Goal: Transaction & Acquisition: Book appointment/travel/reservation

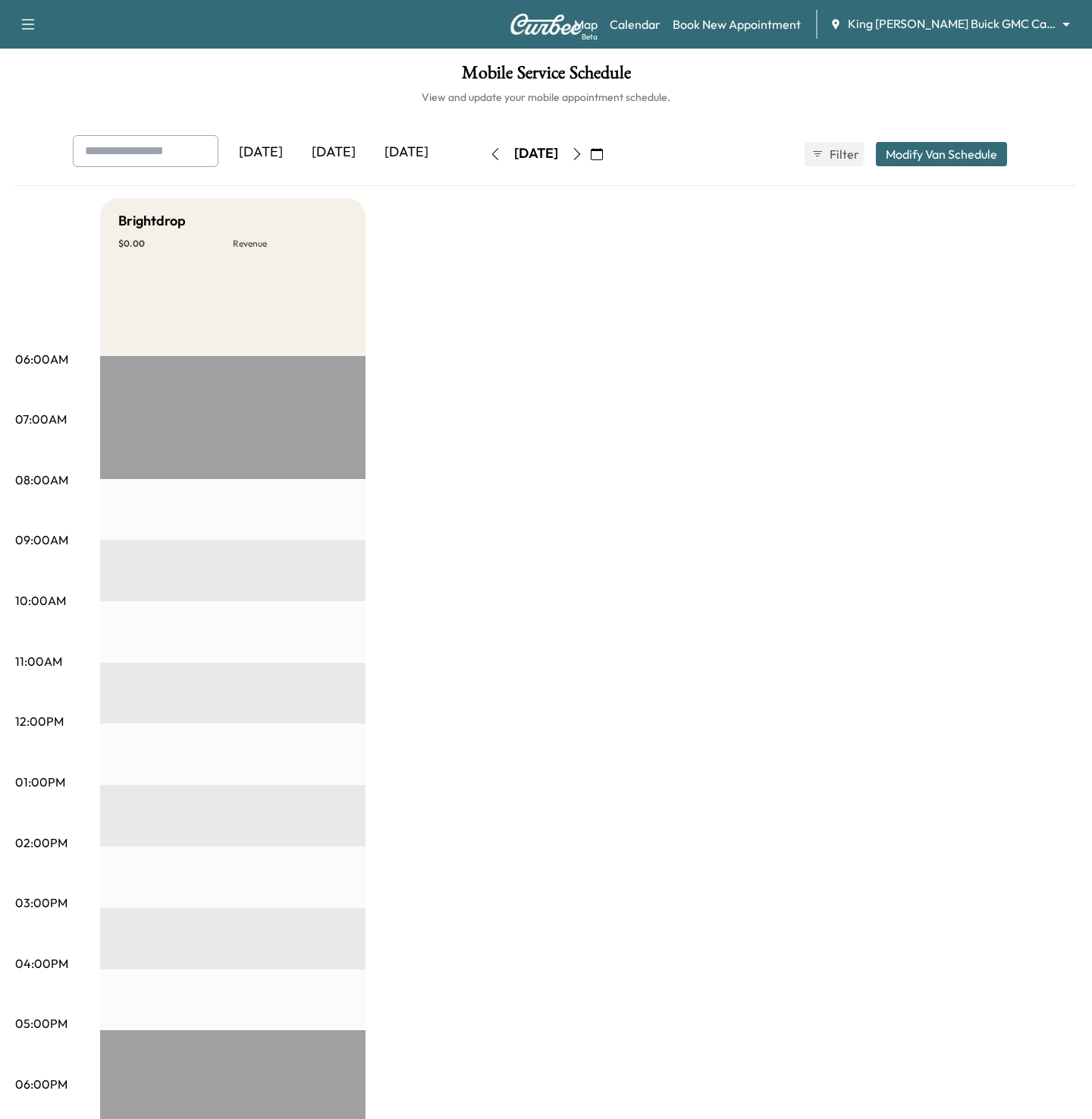
click at [975, 26] on body "Support Log Out Map Beta Calendar Book New Appointment King [PERSON_NAME] Buick…" at bounding box center [546, 559] width 1092 height 1119
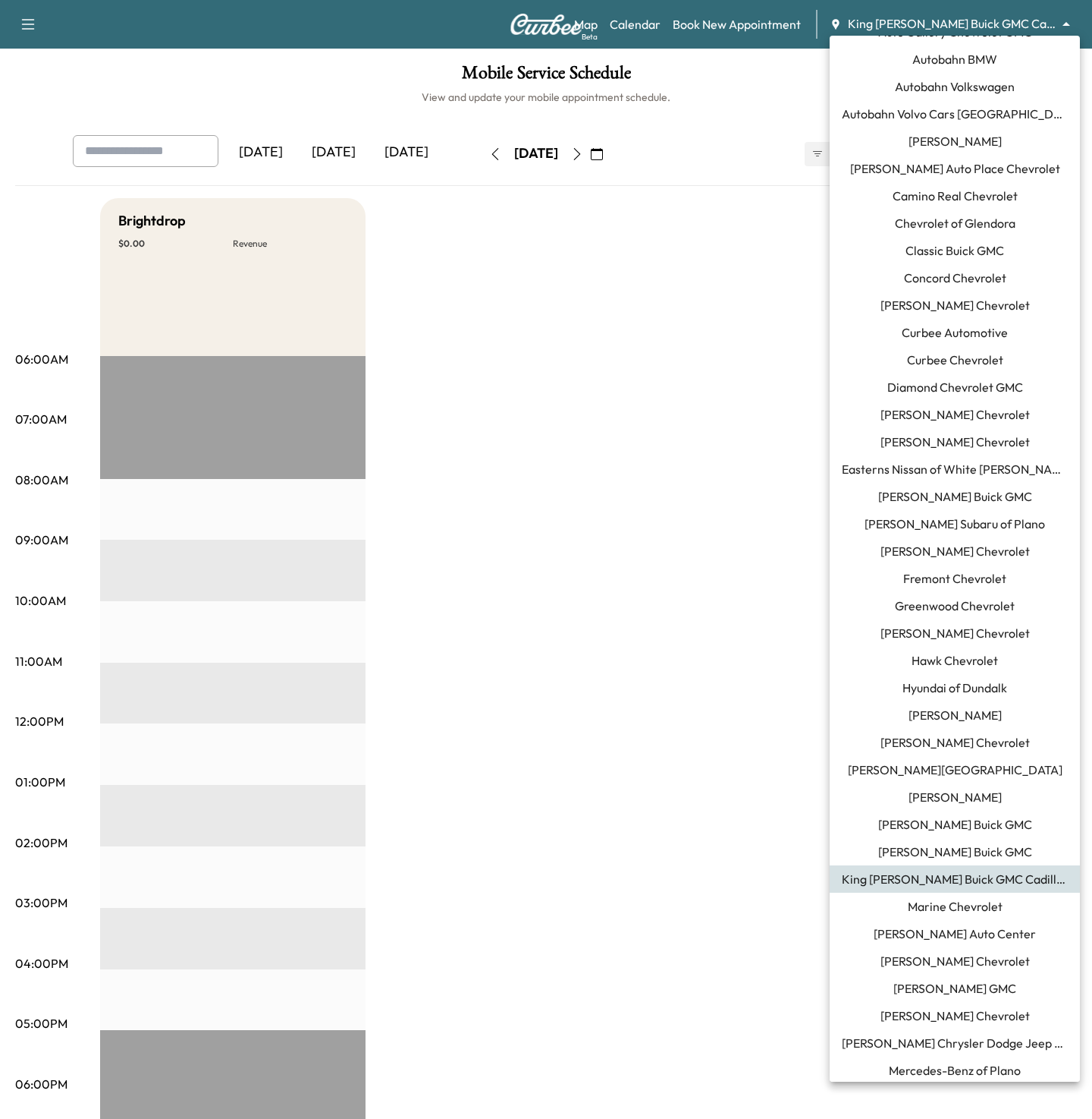
scroll to position [51, 0]
click at [935, 1042] on span "[PERSON_NAME] Chrysler Dodge Jeep RAM of [GEOGRAPHIC_DATA]" at bounding box center [955, 1042] width 226 height 18
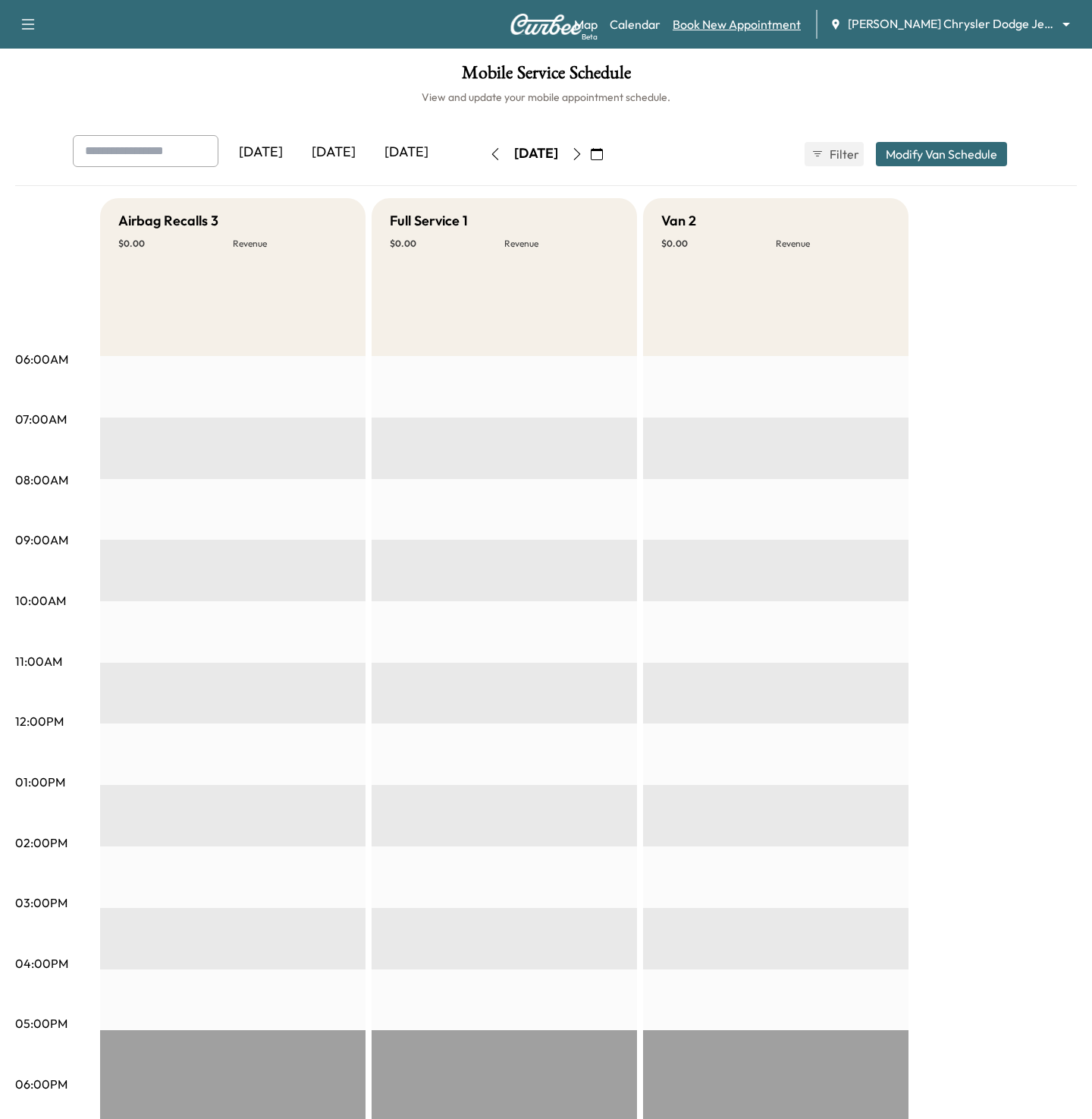
click at [736, 22] on link "Book New Appointment" at bounding box center [738, 24] width 128 height 18
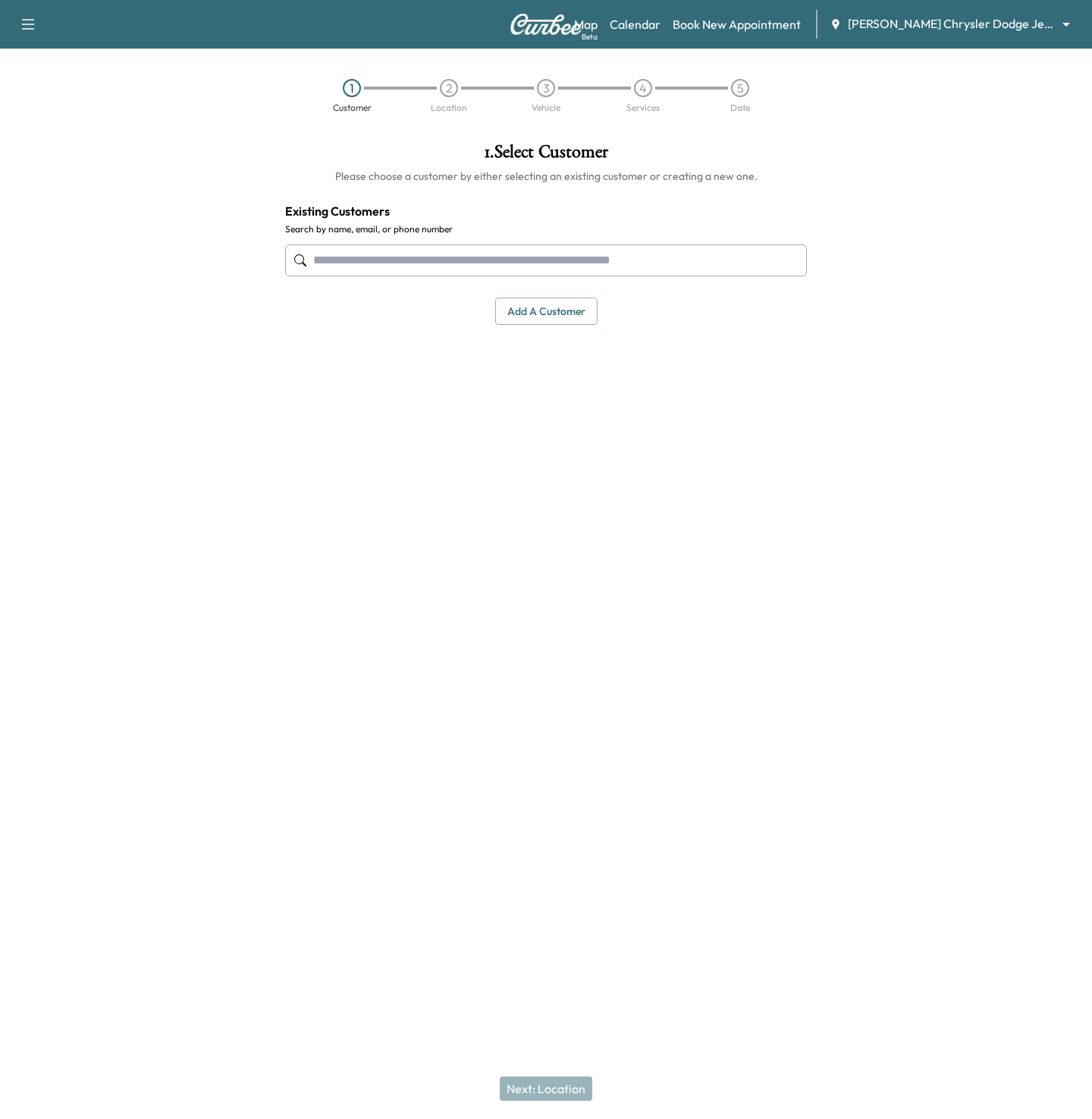
click at [654, 245] on input "text" at bounding box center [546, 260] width 522 height 32
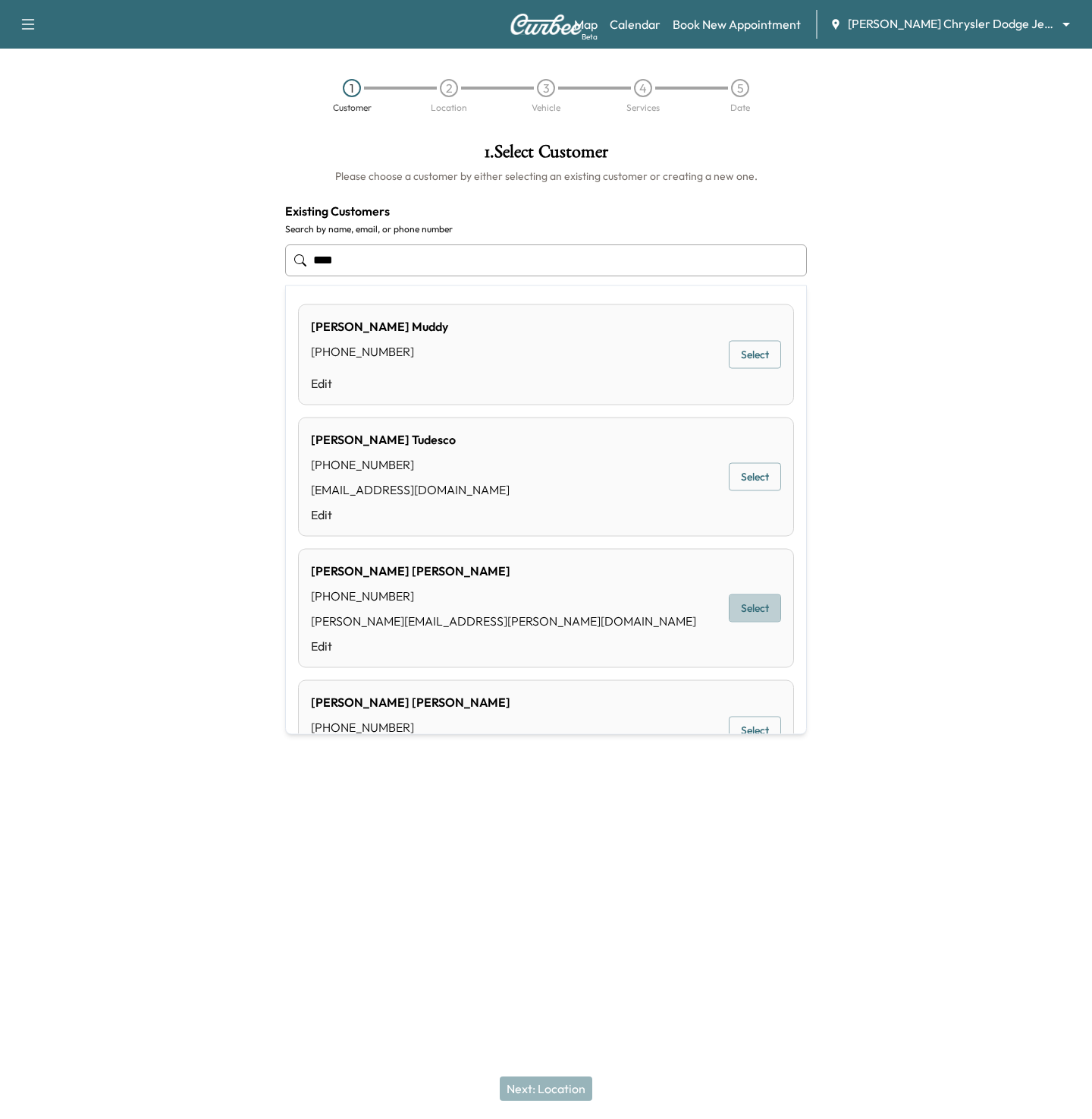
click at [755, 608] on button "Select" at bounding box center [754, 608] width 52 height 28
type input "**********"
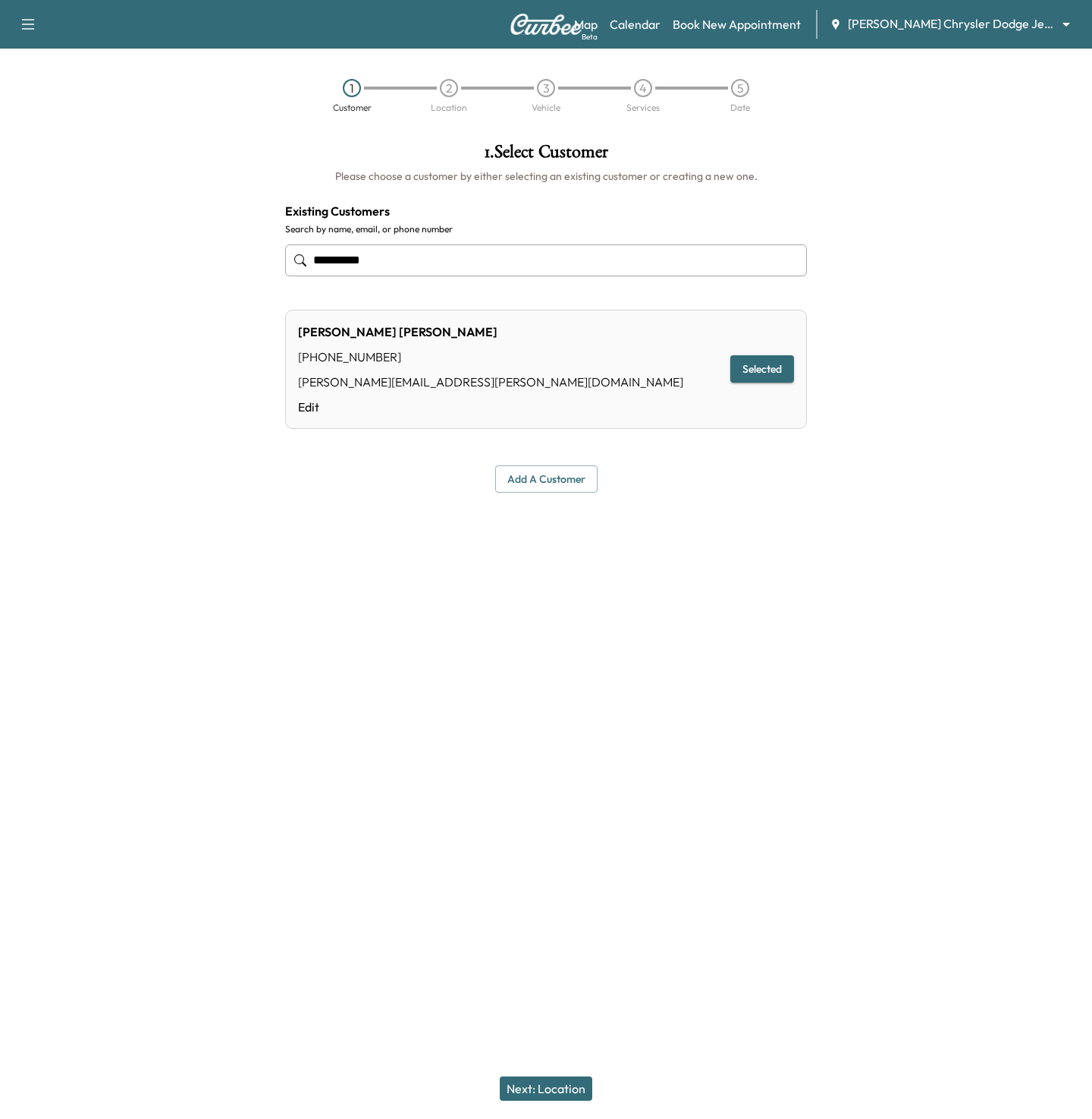
click at [564, 1080] on button "Next: Location" at bounding box center [546, 1088] width 93 height 25
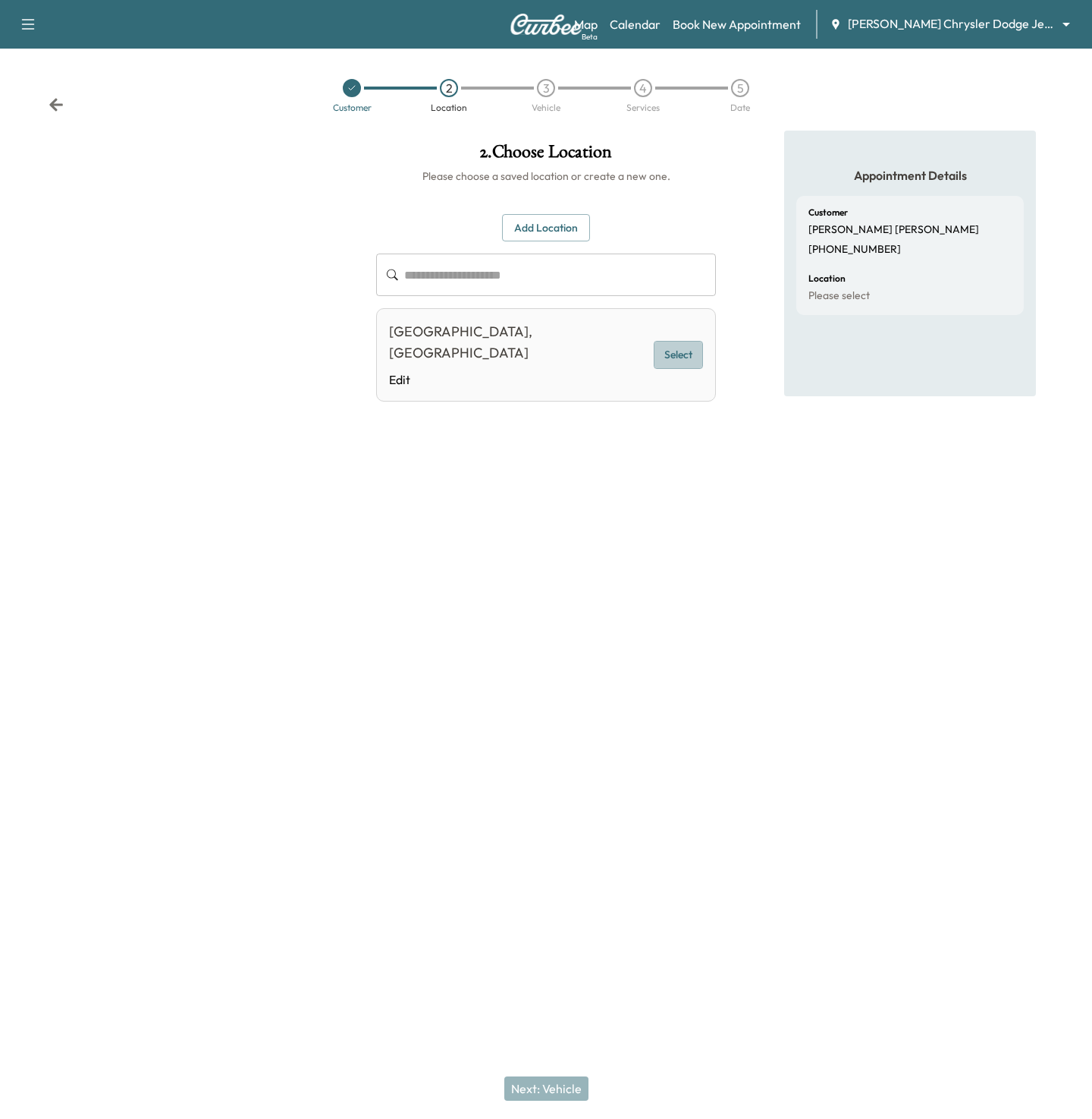
click at [676, 348] on button "Select" at bounding box center [678, 355] width 49 height 28
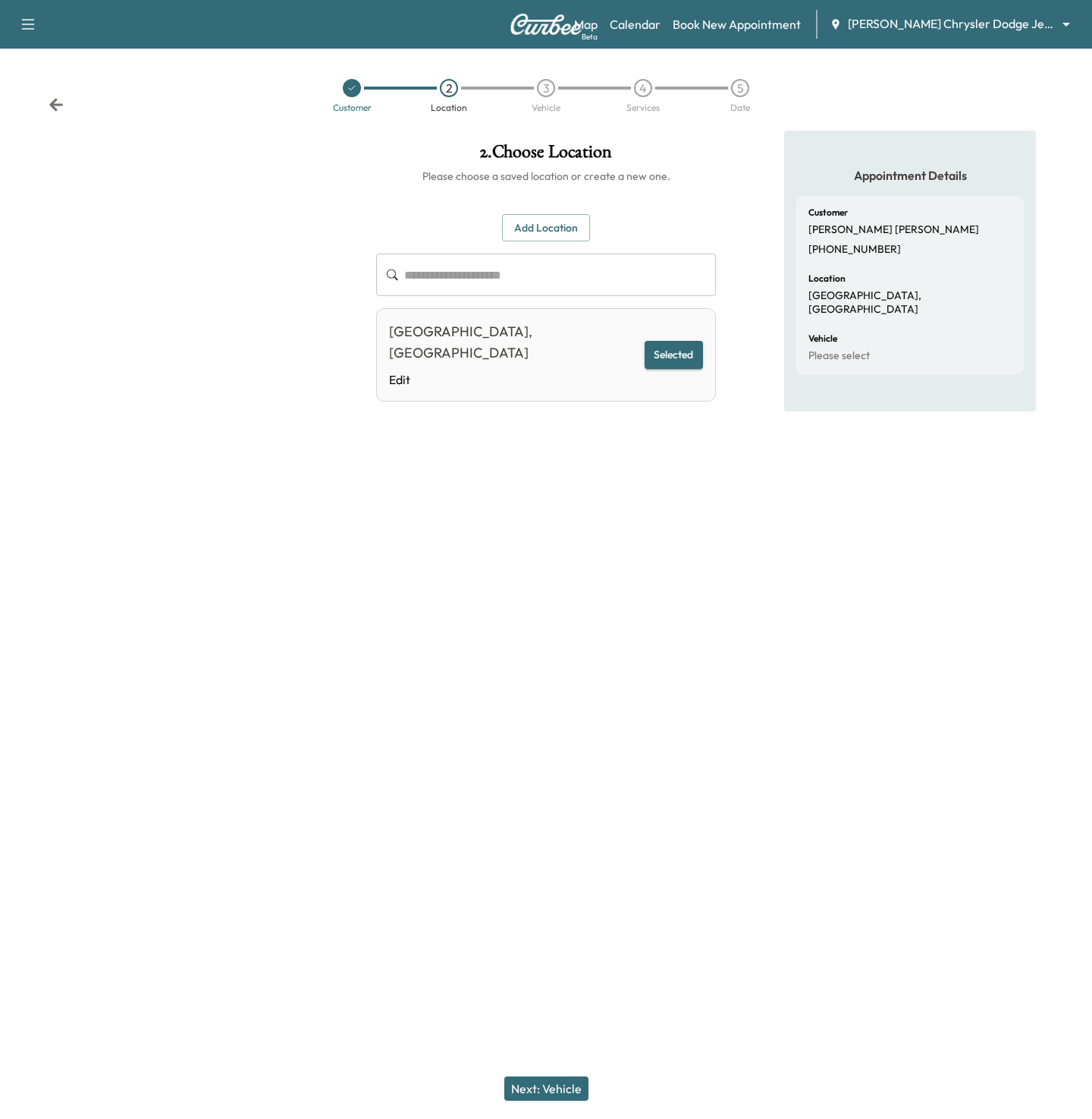
click at [537, 1087] on button "Next: Vehicle" at bounding box center [546, 1088] width 84 height 25
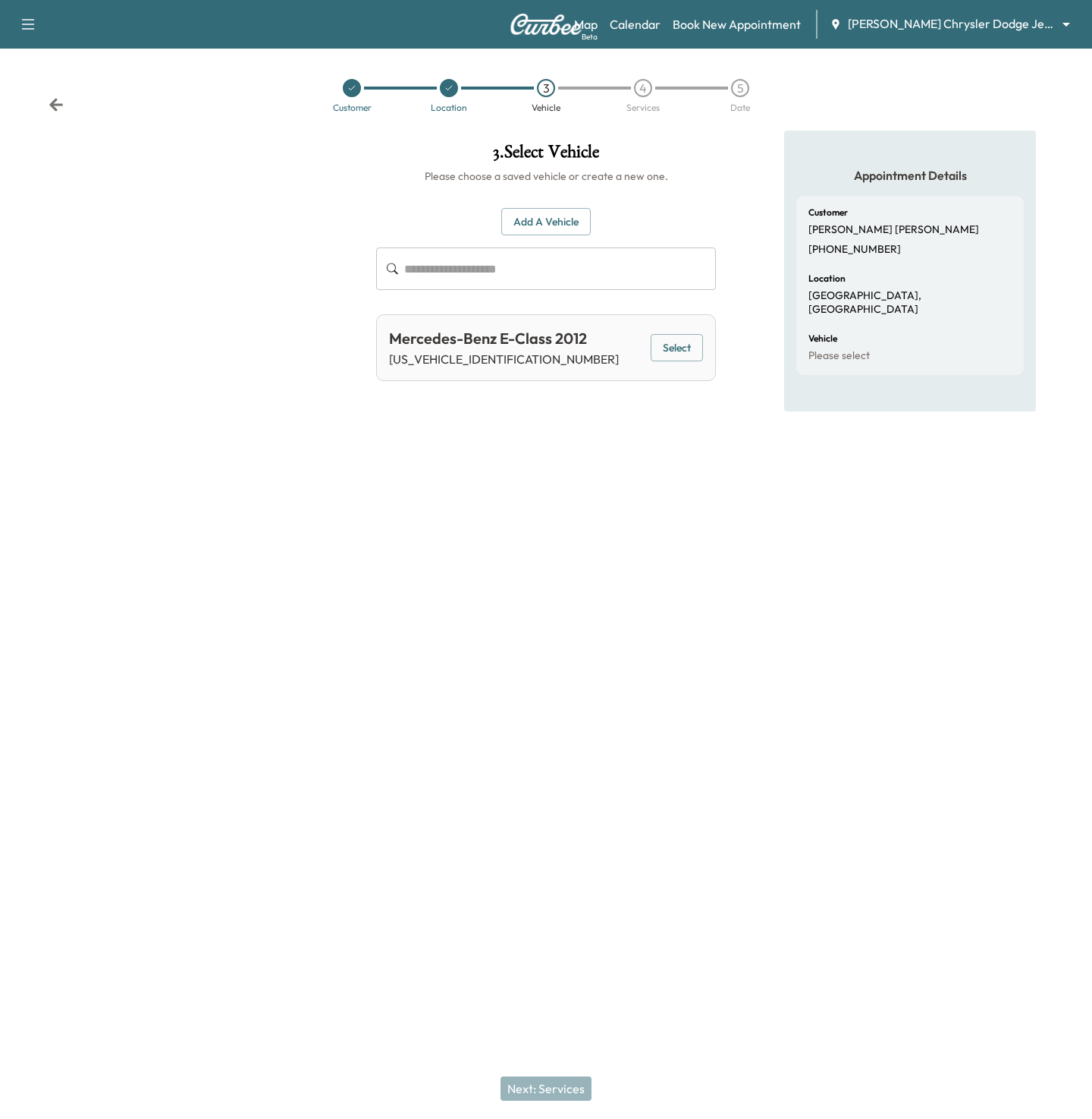
click at [663, 346] on button "Select" at bounding box center [676, 348] width 52 height 28
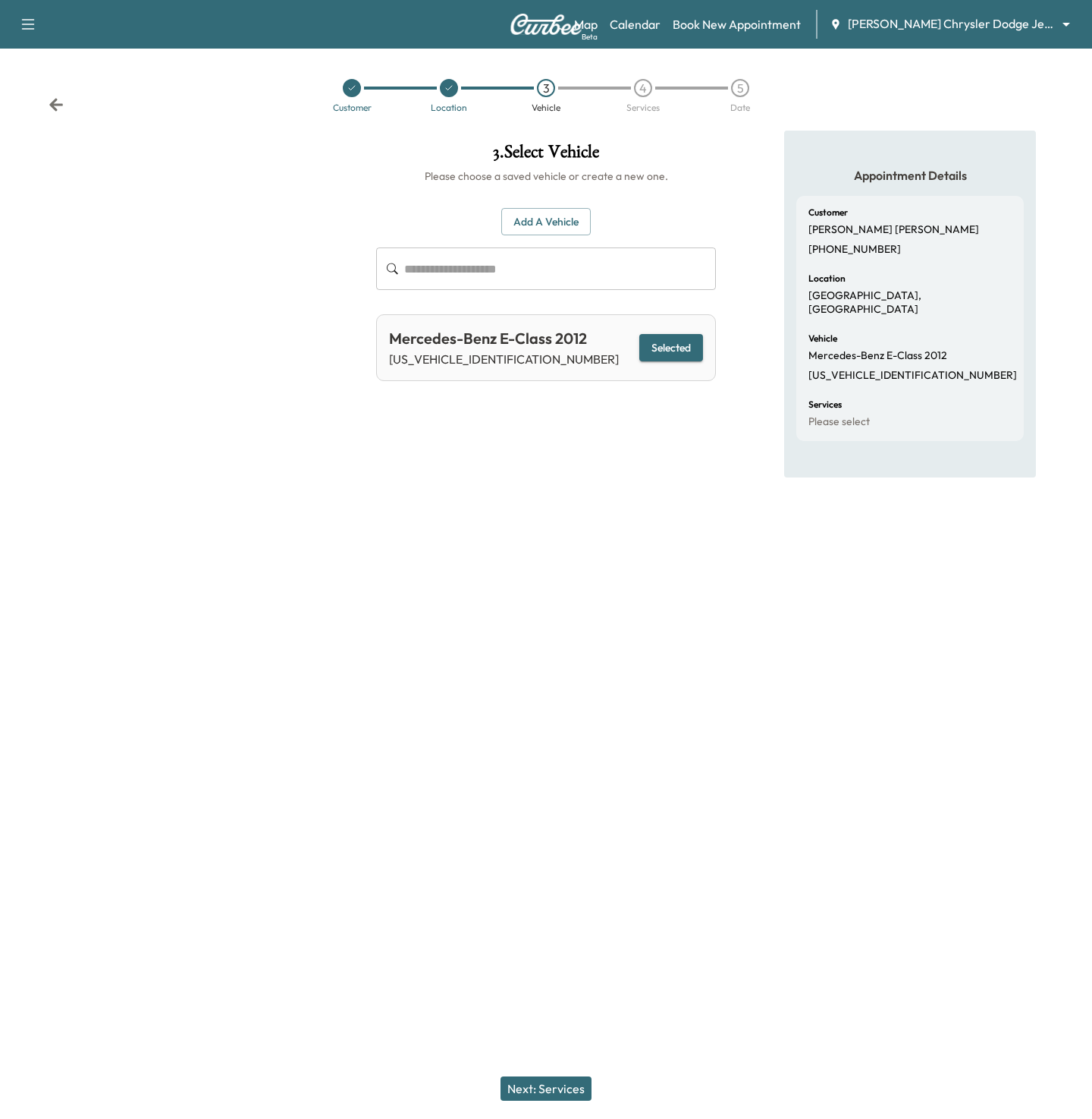
click at [555, 1083] on button "Next: Services" at bounding box center [546, 1088] width 91 height 25
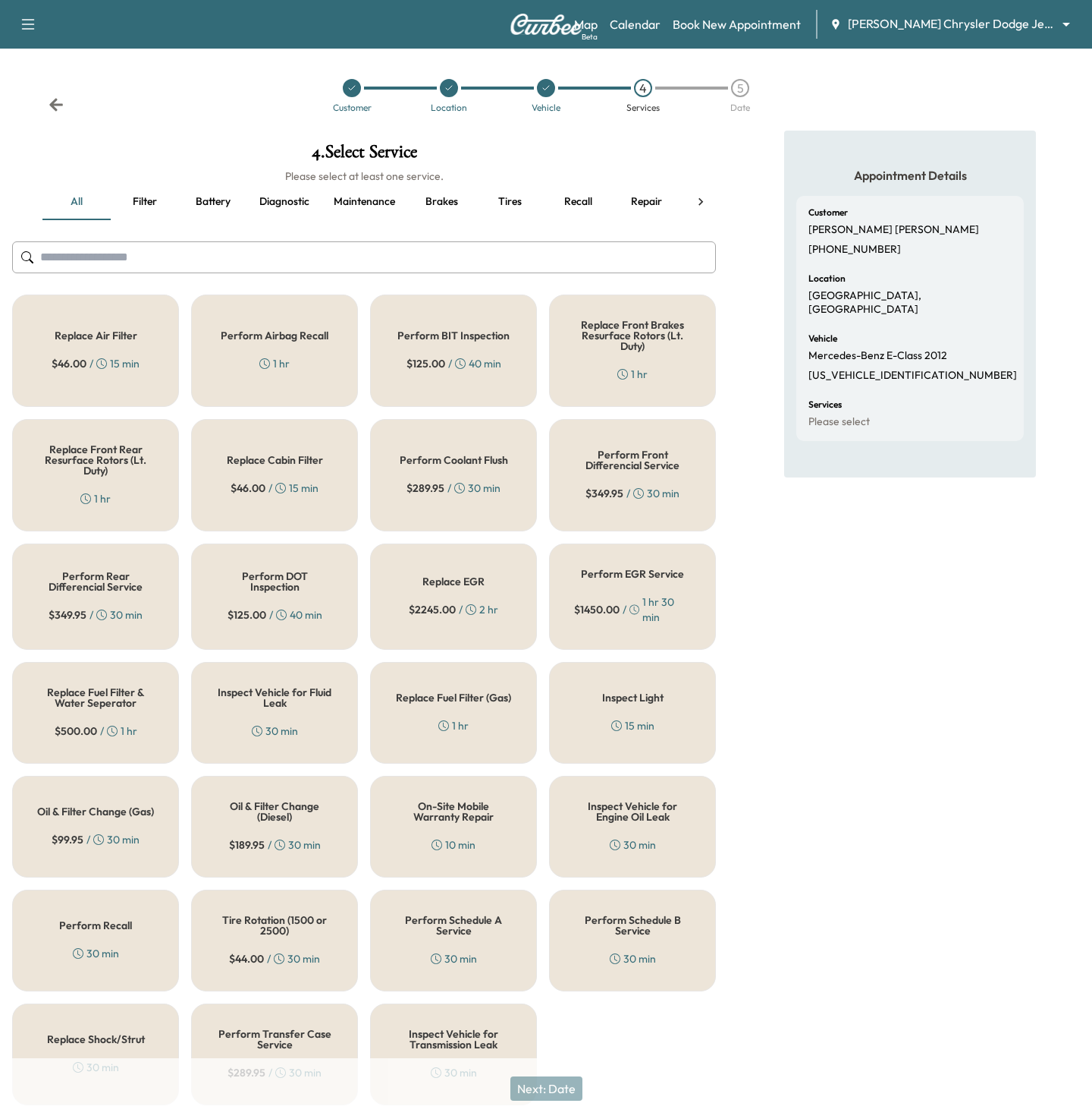
click at [299, 358] on div "Perform Airbag Recall 1 hr" at bounding box center [274, 351] width 167 height 113
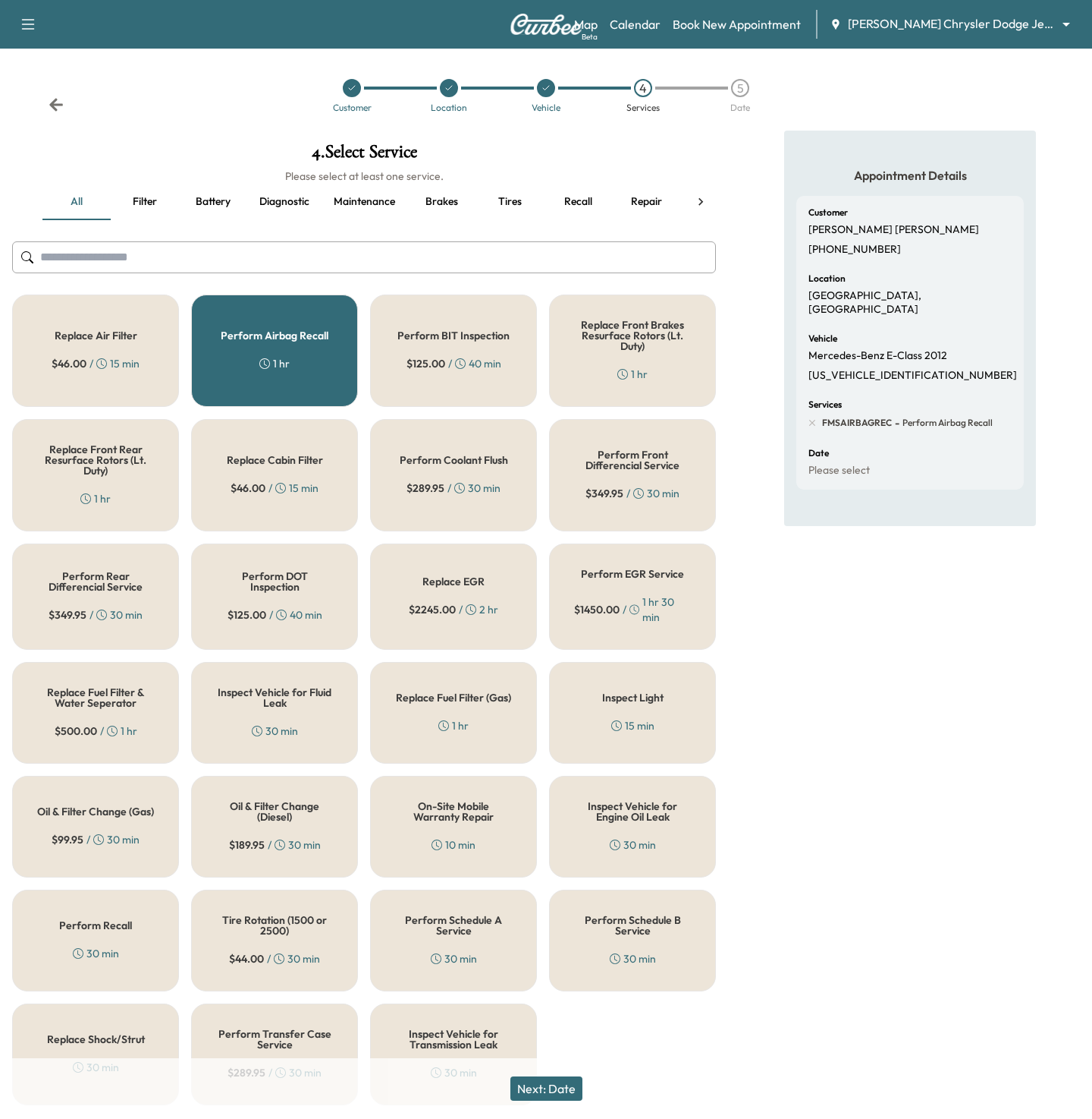
click at [560, 1085] on button "Next: Date" at bounding box center [546, 1088] width 72 height 25
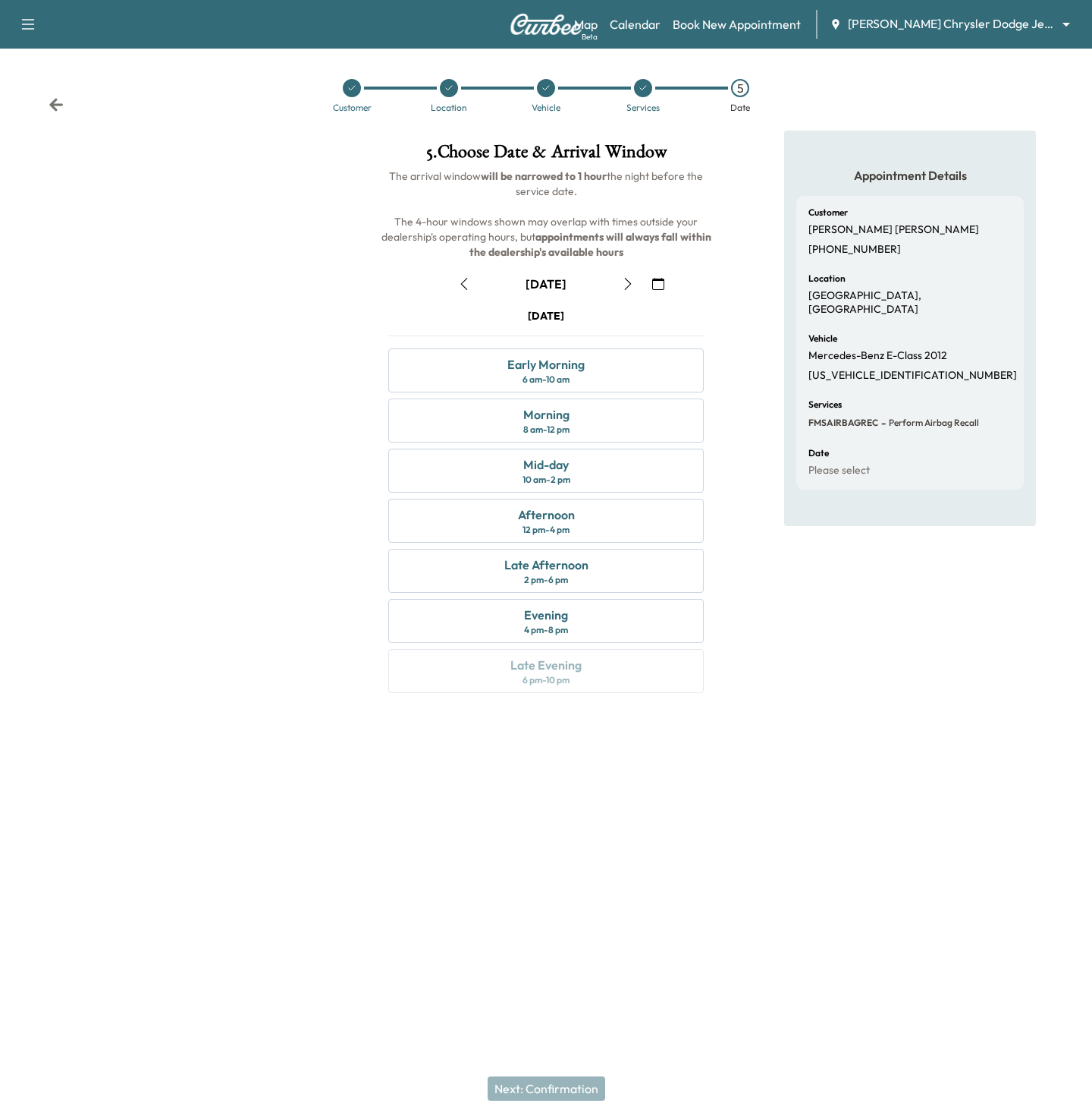
click at [626, 280] on icon "button" at bounding box center [628, 283] width 12 height 12
click at [556, 581] on div "2 pm - 6 pm" at bounding box center [546, 580] width 44 height 12
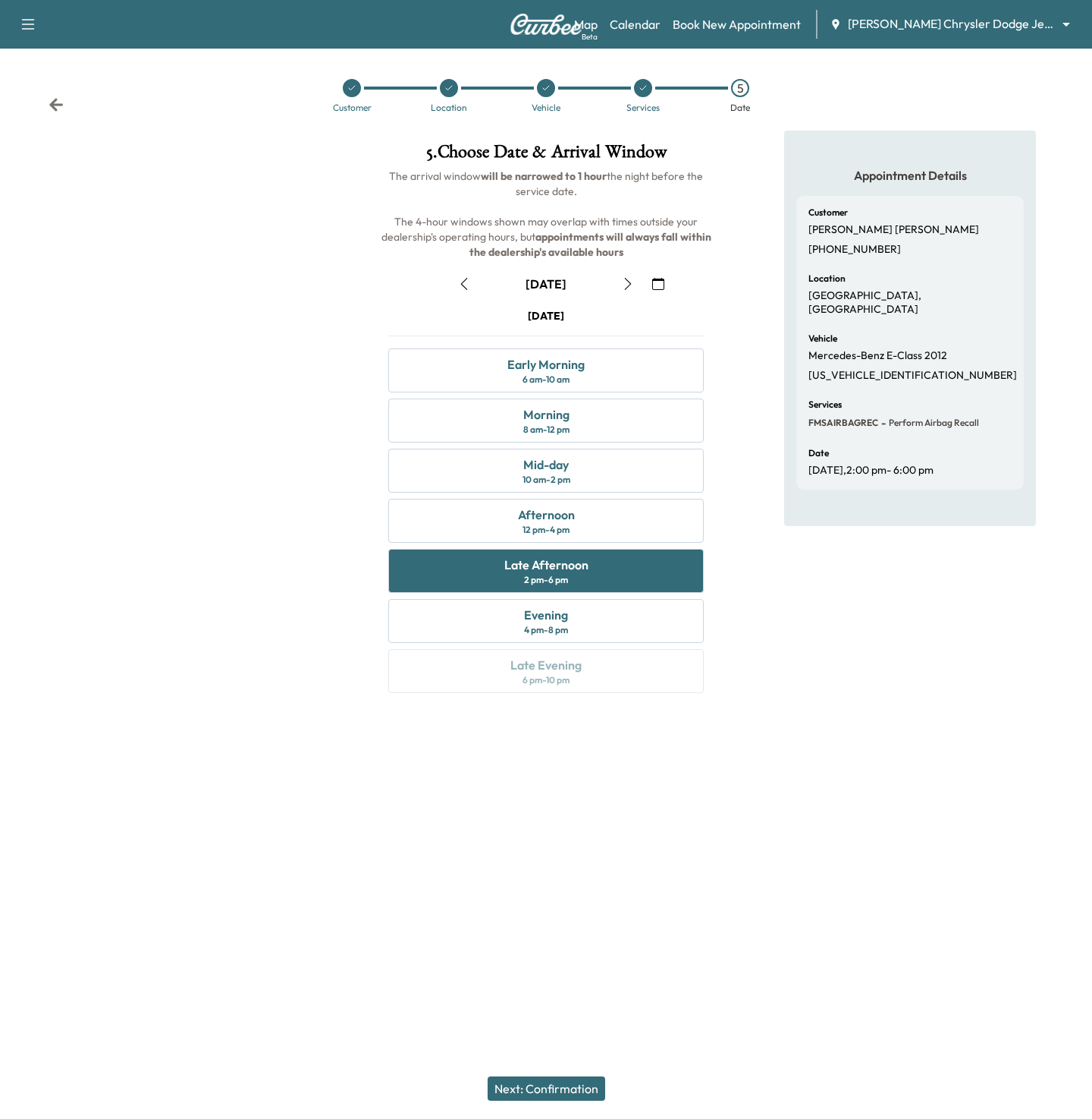
click at [561, 1091] on button "Next: Confirmation" at bounding box center [546, 1088] width 117 height 25
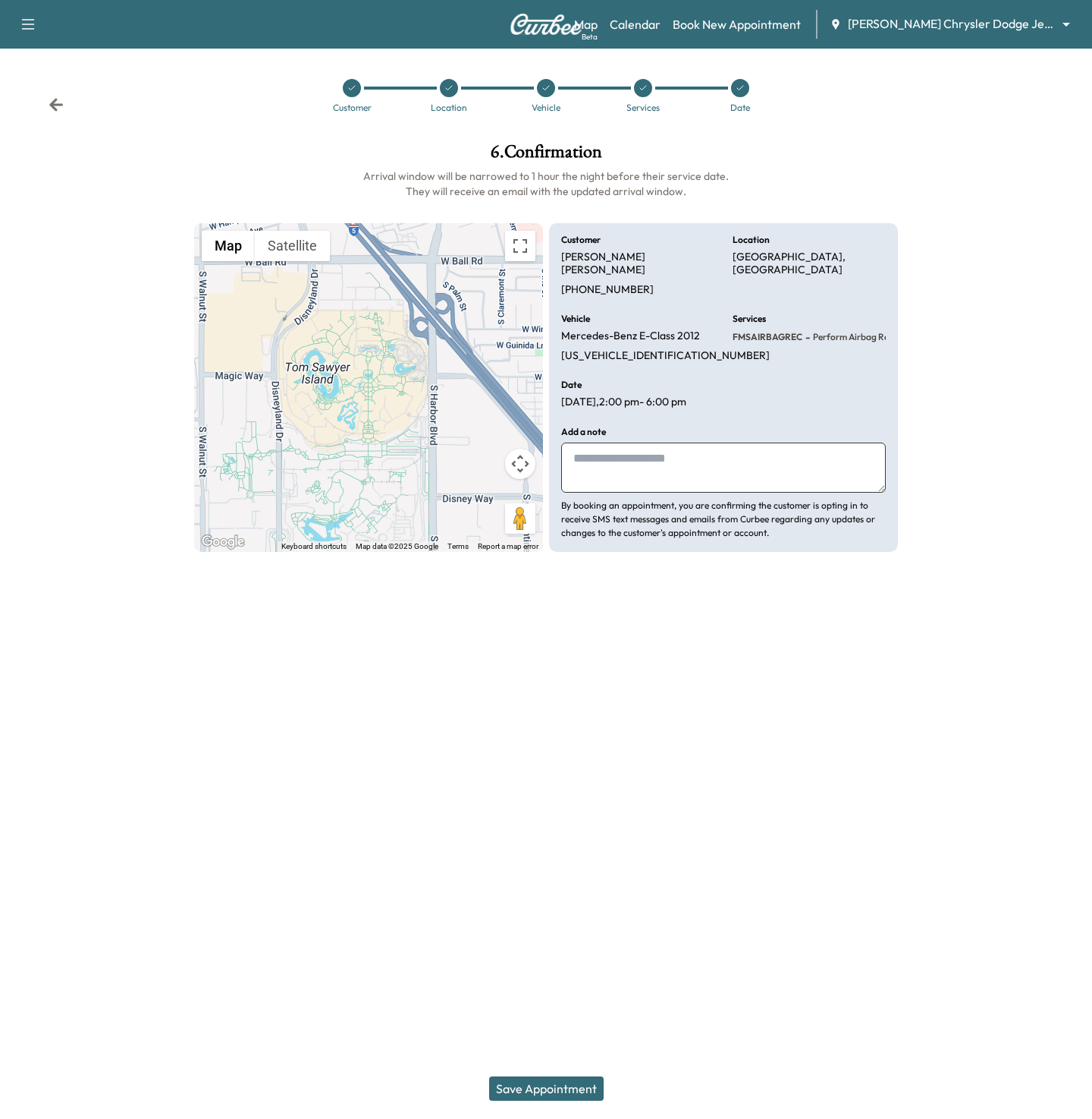
click at [565, 1089] on button "Save Appointment" at bounding box center [547, 1088] width 115 height 25
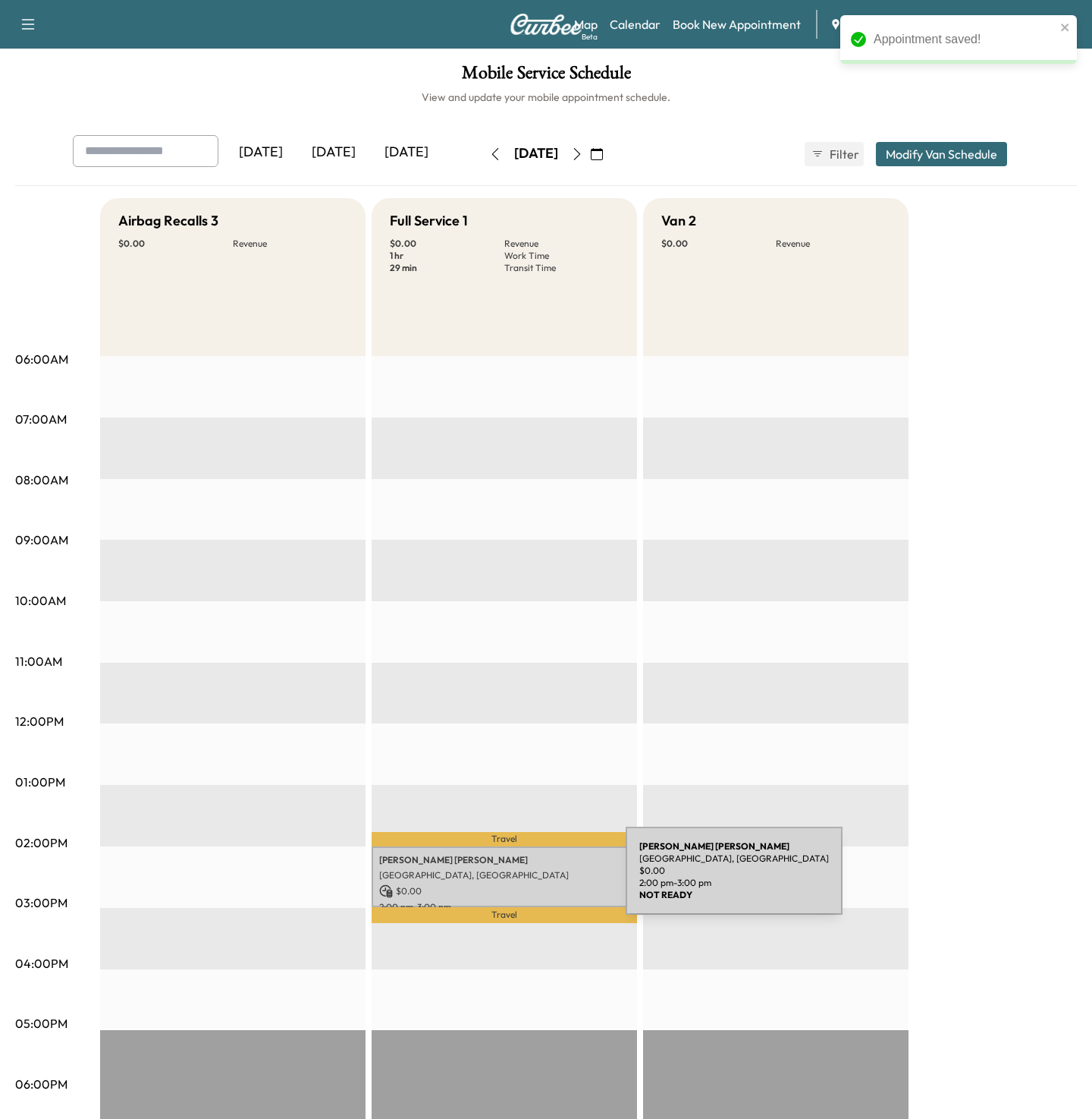
click at [512, 880] on p "[GEOGRAPHIC_DATA], [GEOGRAPHIC_DATA]" at bounding box center [505, 875] width 251 height 12
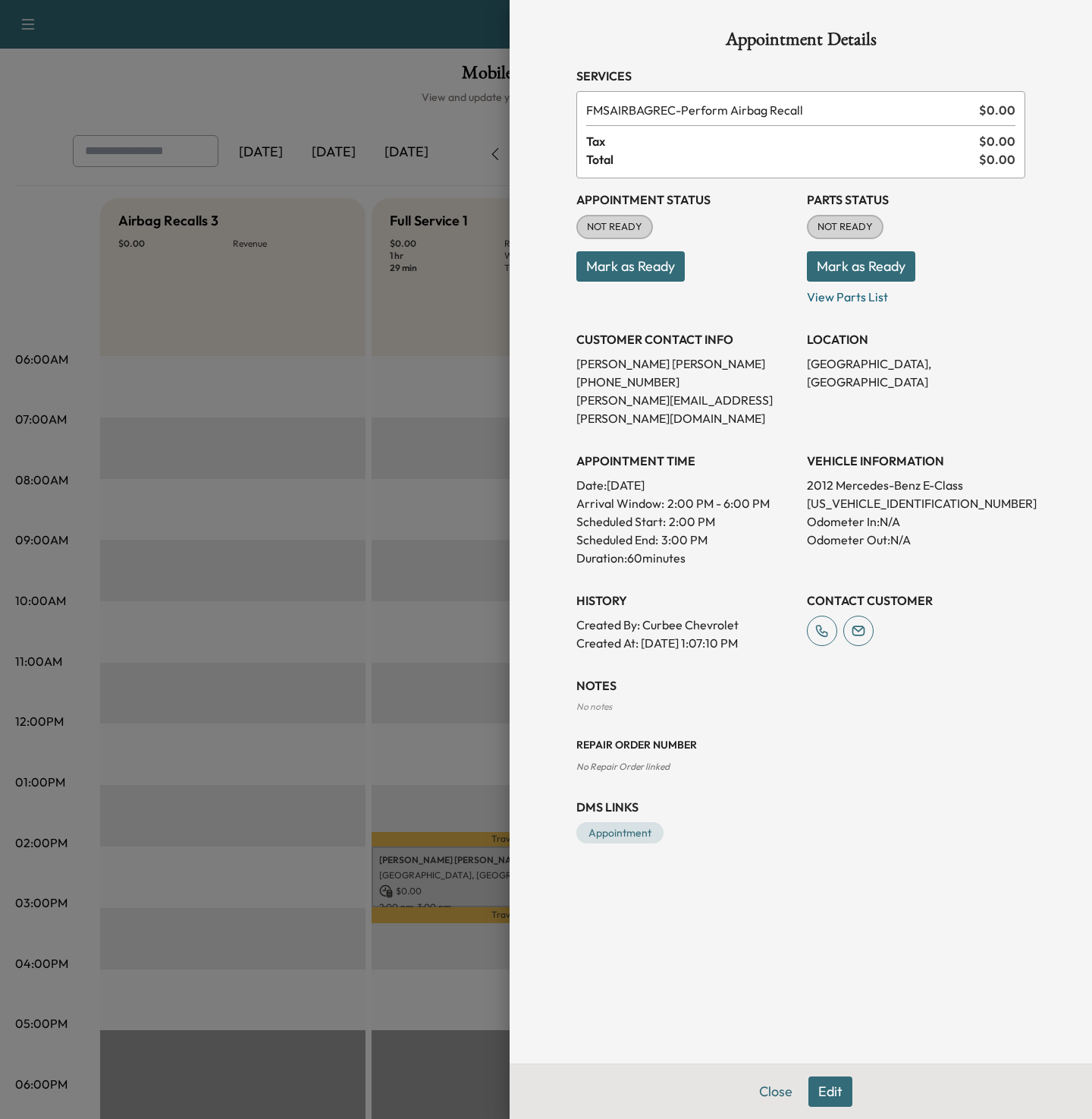
click at [837, 1084] on button "Edit" at bounding box center [830, 1091] width 44 height 31
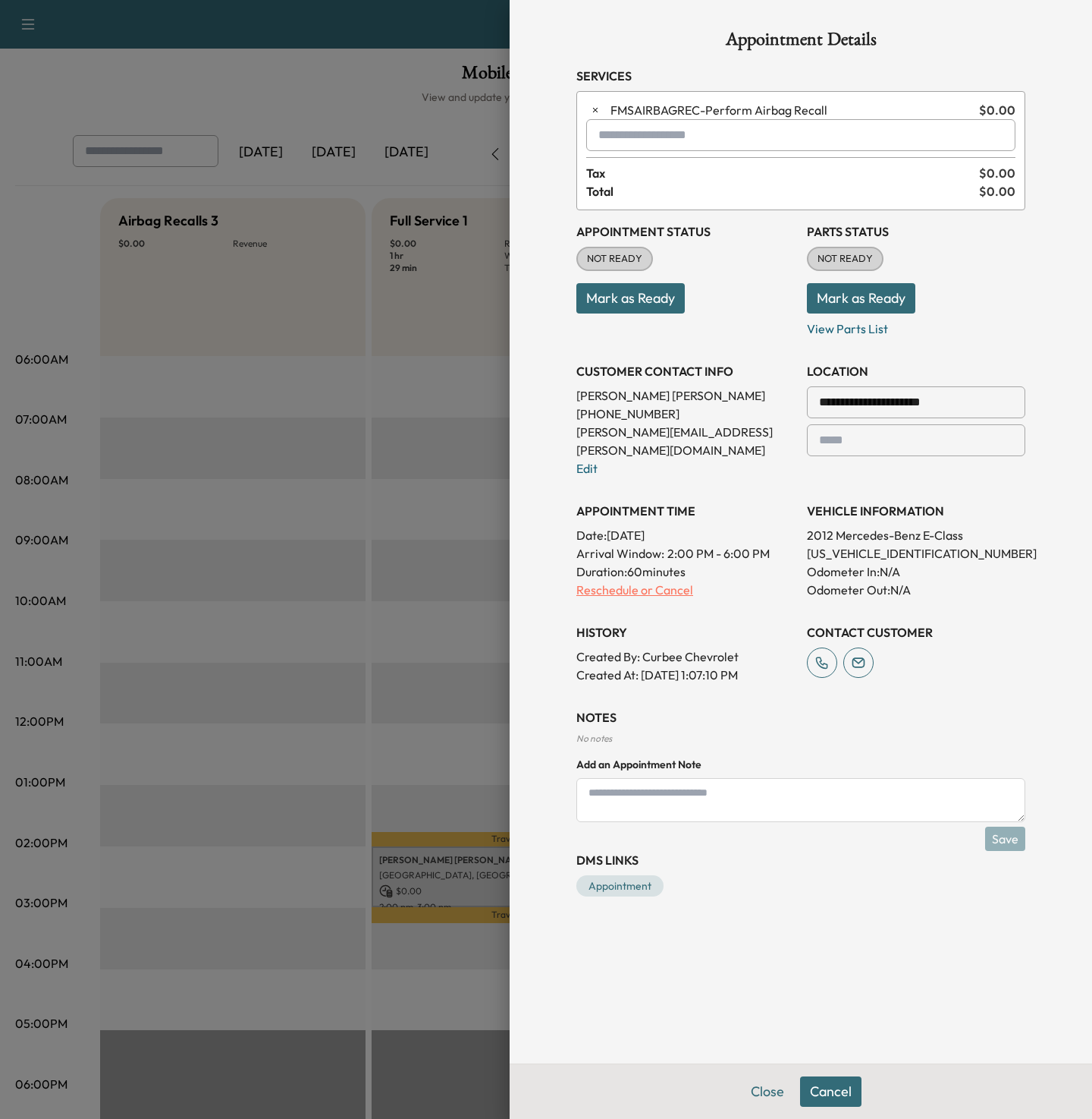
click at [602, 581] on p "Reschedule or Cancel" at bounding box center [685, 590] width 218 height 18
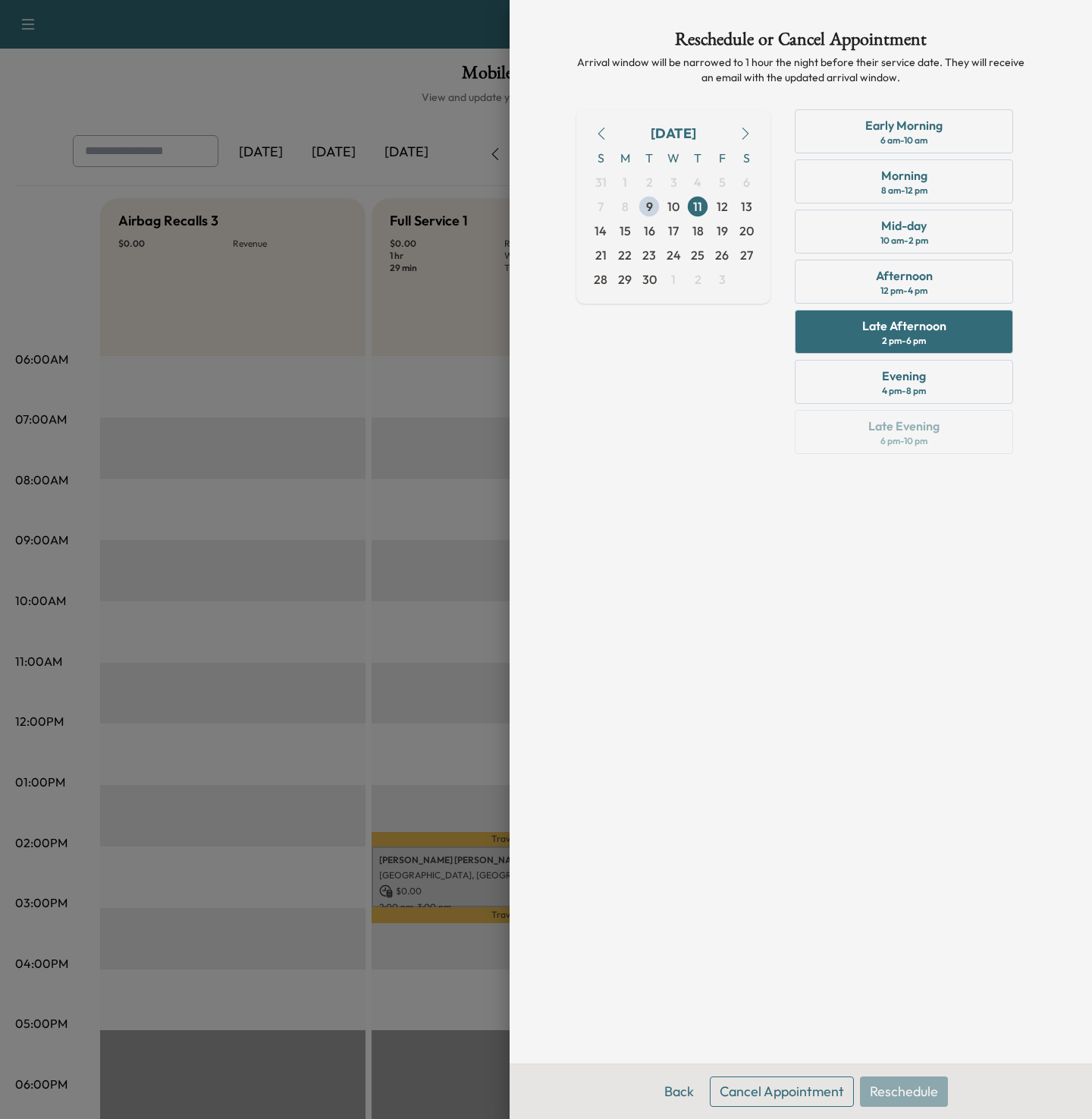
click at [798, 1086] on button "Cancel Appointment" at bounding box center [782, 1091] width 144 height 31
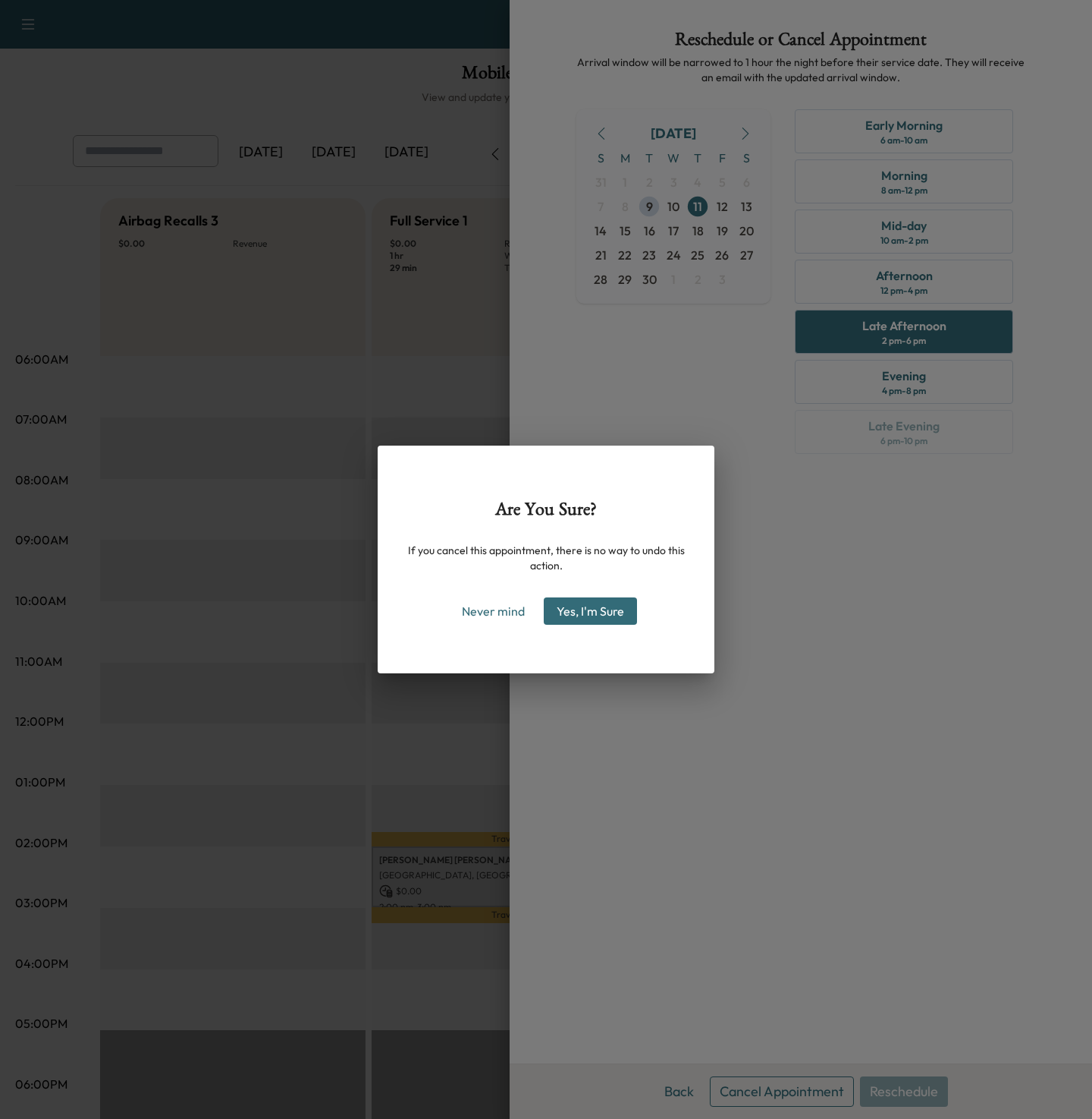
click at [591, 607] on button "Yes, I'm Sure" at bounding box center [590, 611] width 94 height 28
